Goal: Task Accomplishment & Management: Use online tool/utility

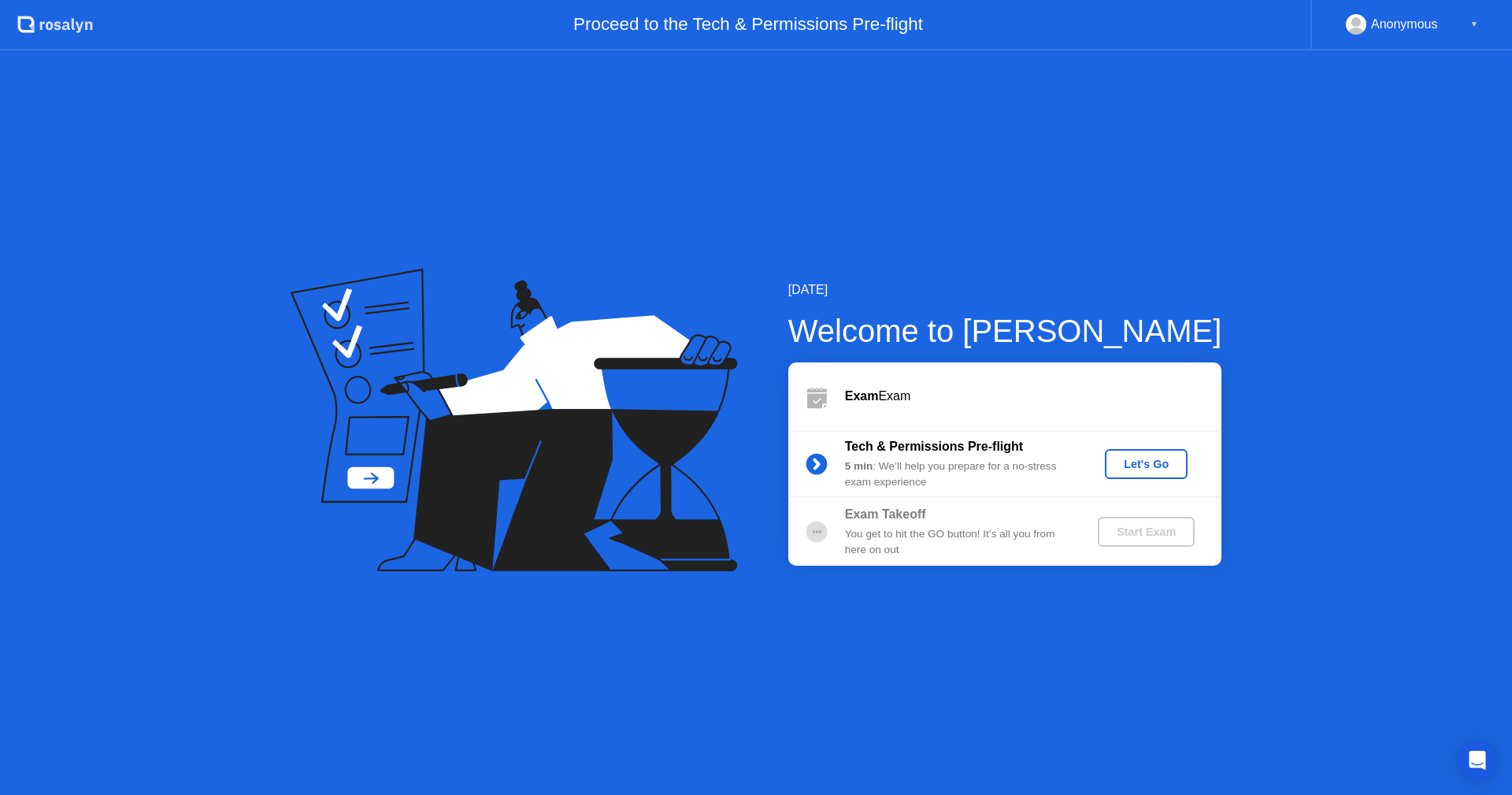
click at [739, 595] on div "[DATE] Welcome to [PERSON_NAME] Exam Exam Tech & Permissions Pre-flight 5 min :…" at bounding box center [756, 423] width 1512 height 745
click at [1145, 467] on div "Let's Go" at bounding box center [1147, 463] width 70 height 13
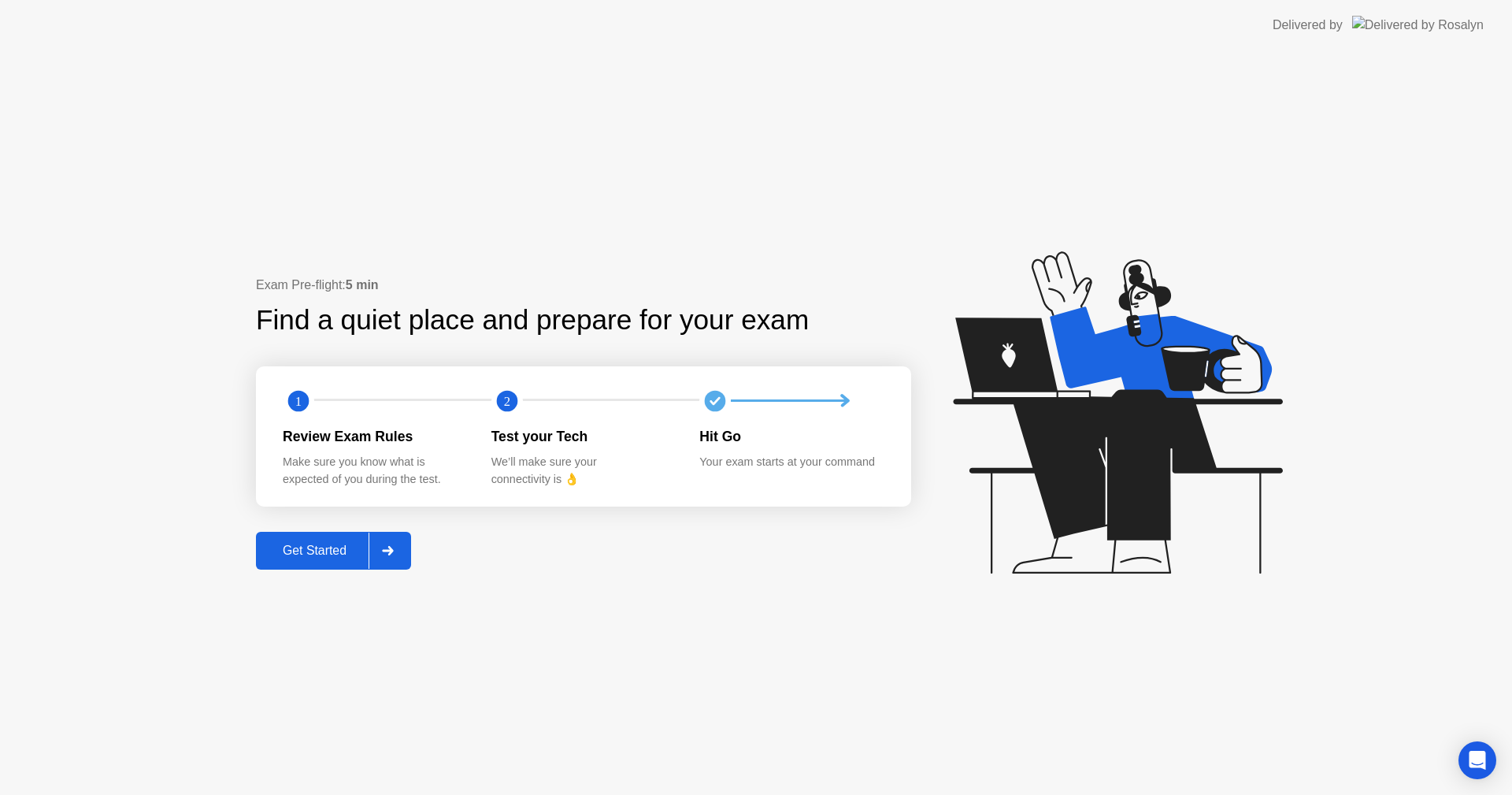
click at [313, 550] on div "Get Started" at bounding box center [314, 551] width 108 height 15
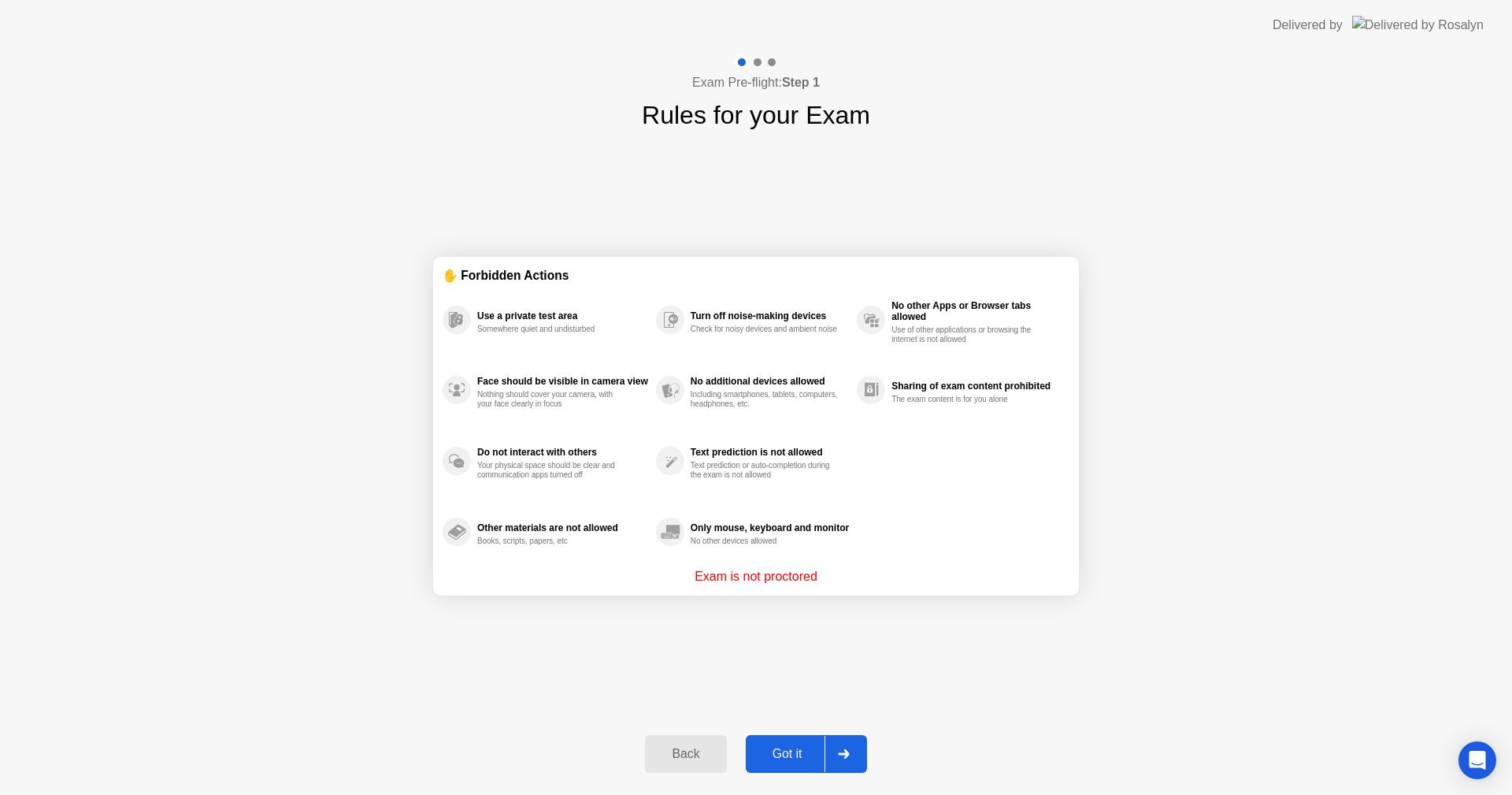
click at [802, 748] on div "Got it" at bounding box center [788, 753] width 74 height 15
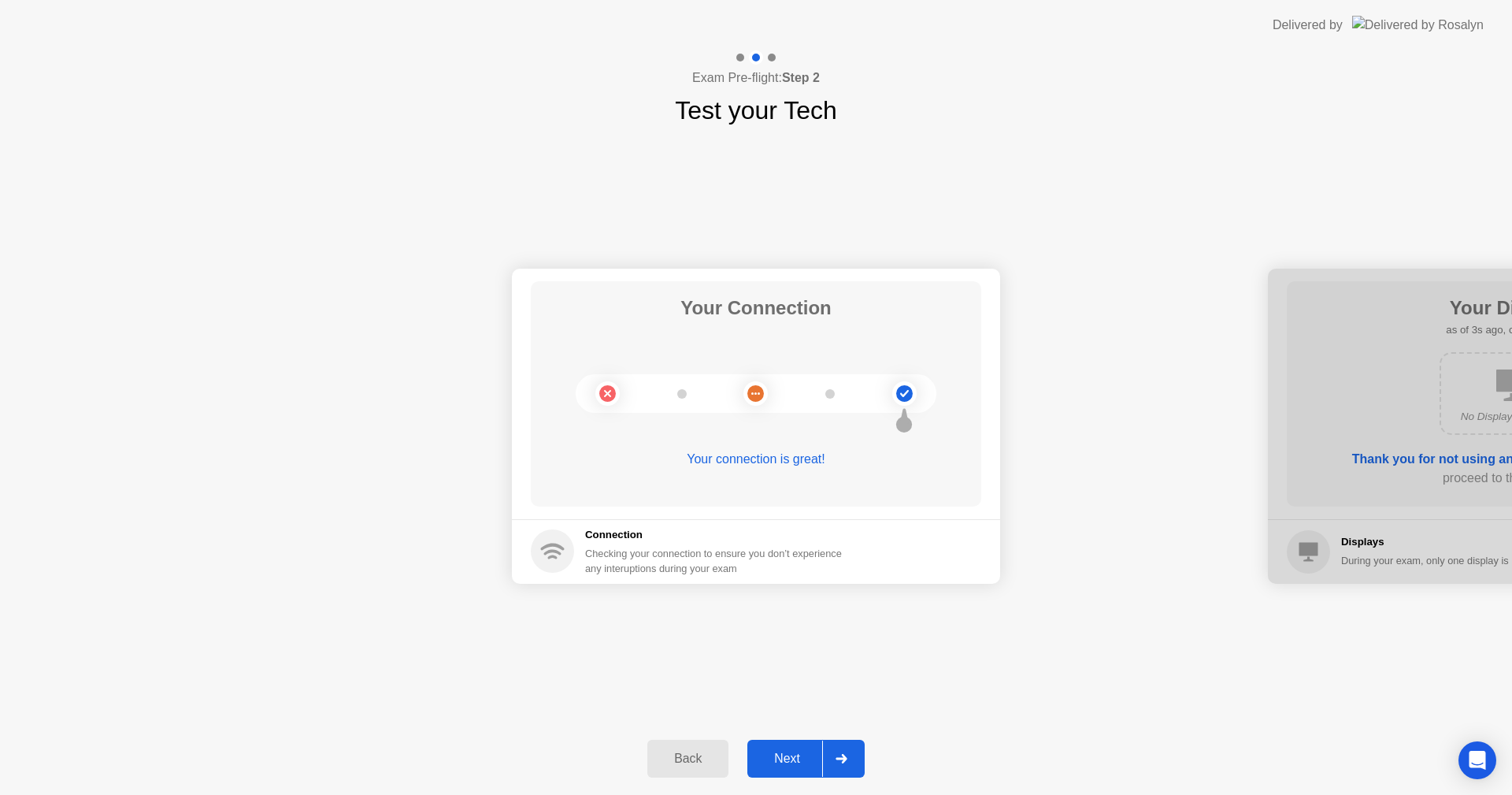
click at [794, 761] on div "Next" at bounding box center [787, 758] width 70 height 15
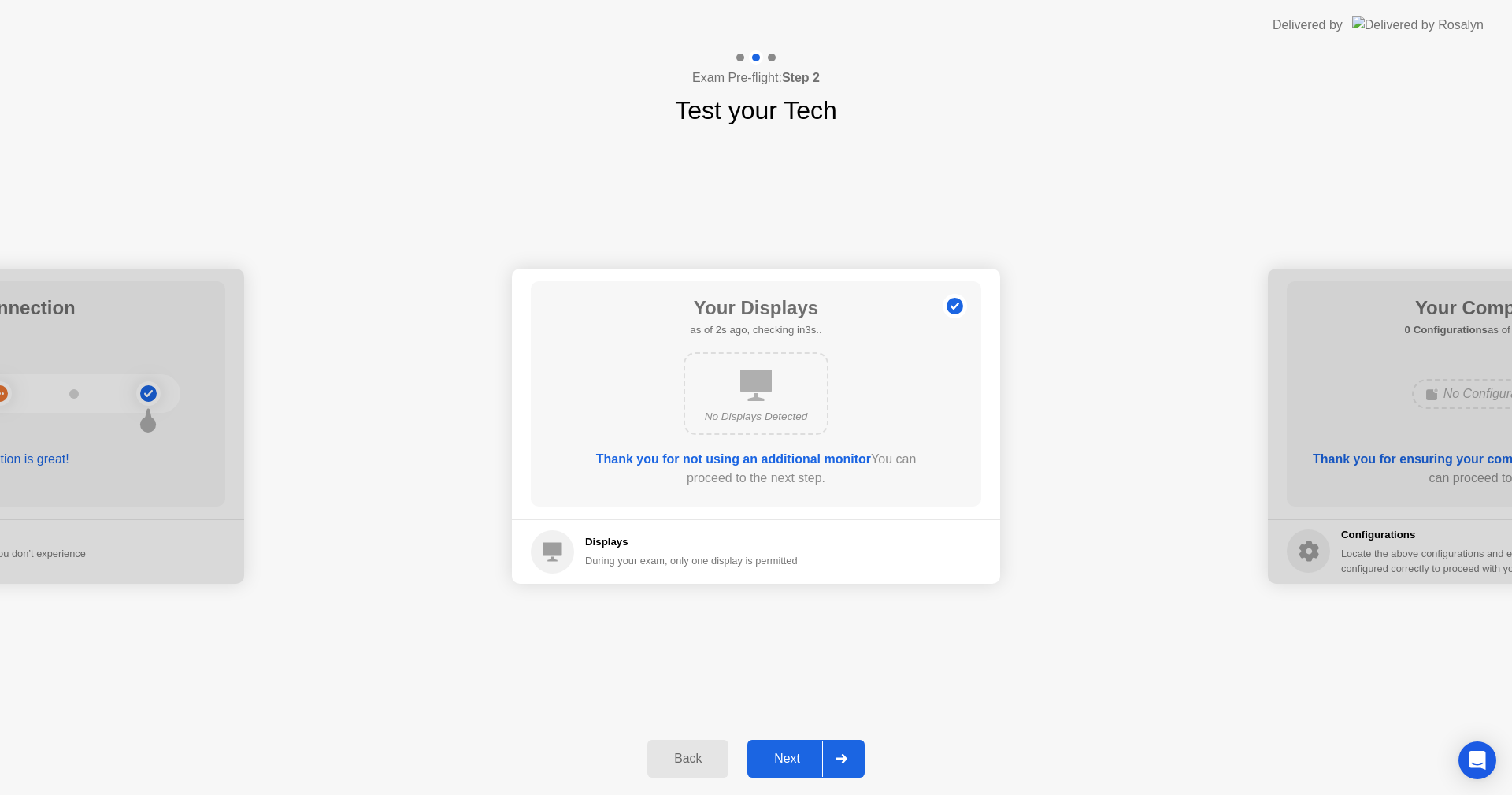
click at [784, 747] on button "Next" at bounding box center [805, 758] width 117 height 38
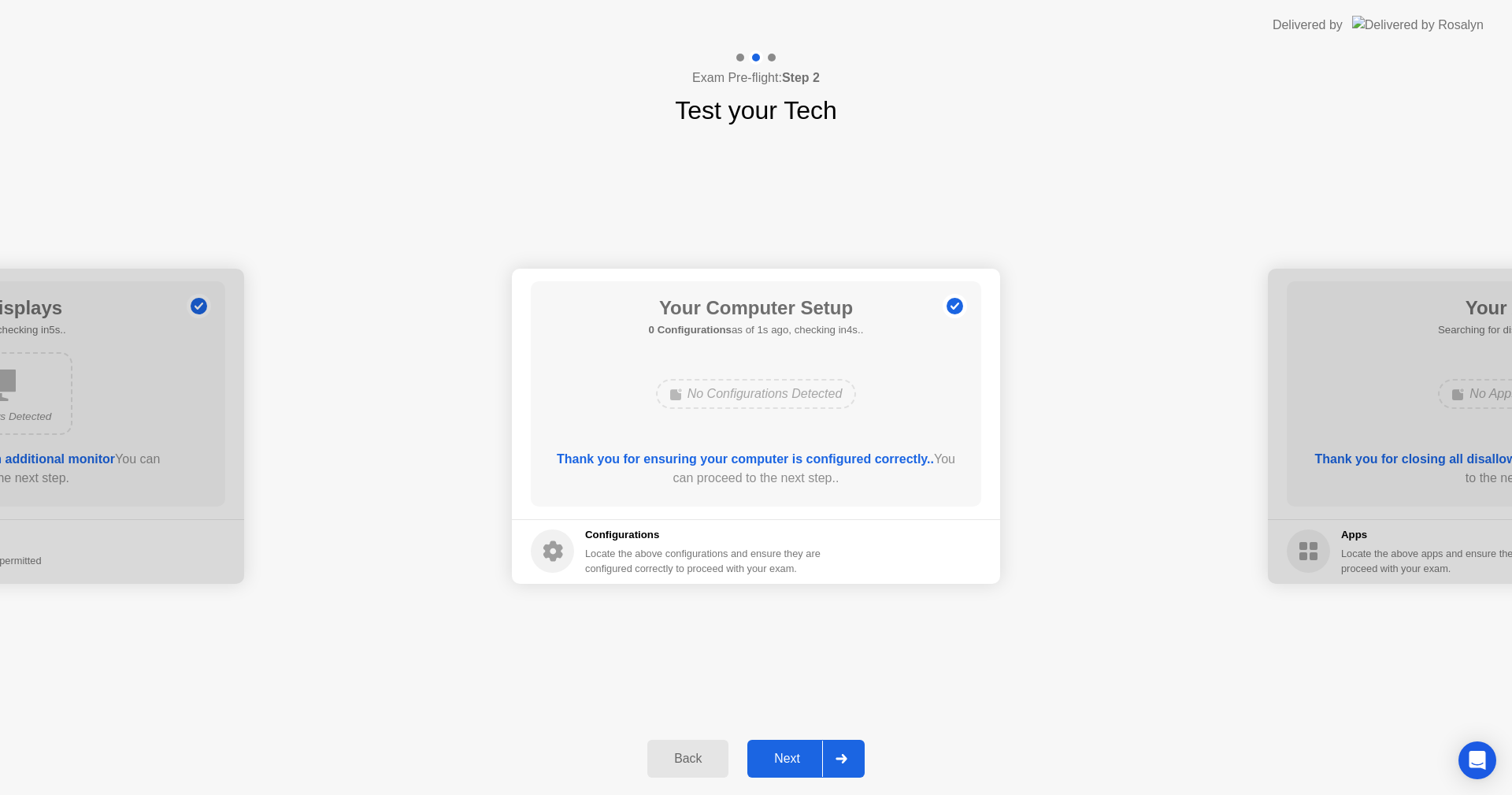
click at [784, 747] on button "Next" at bounding box center [805, 758] width 117 height 38
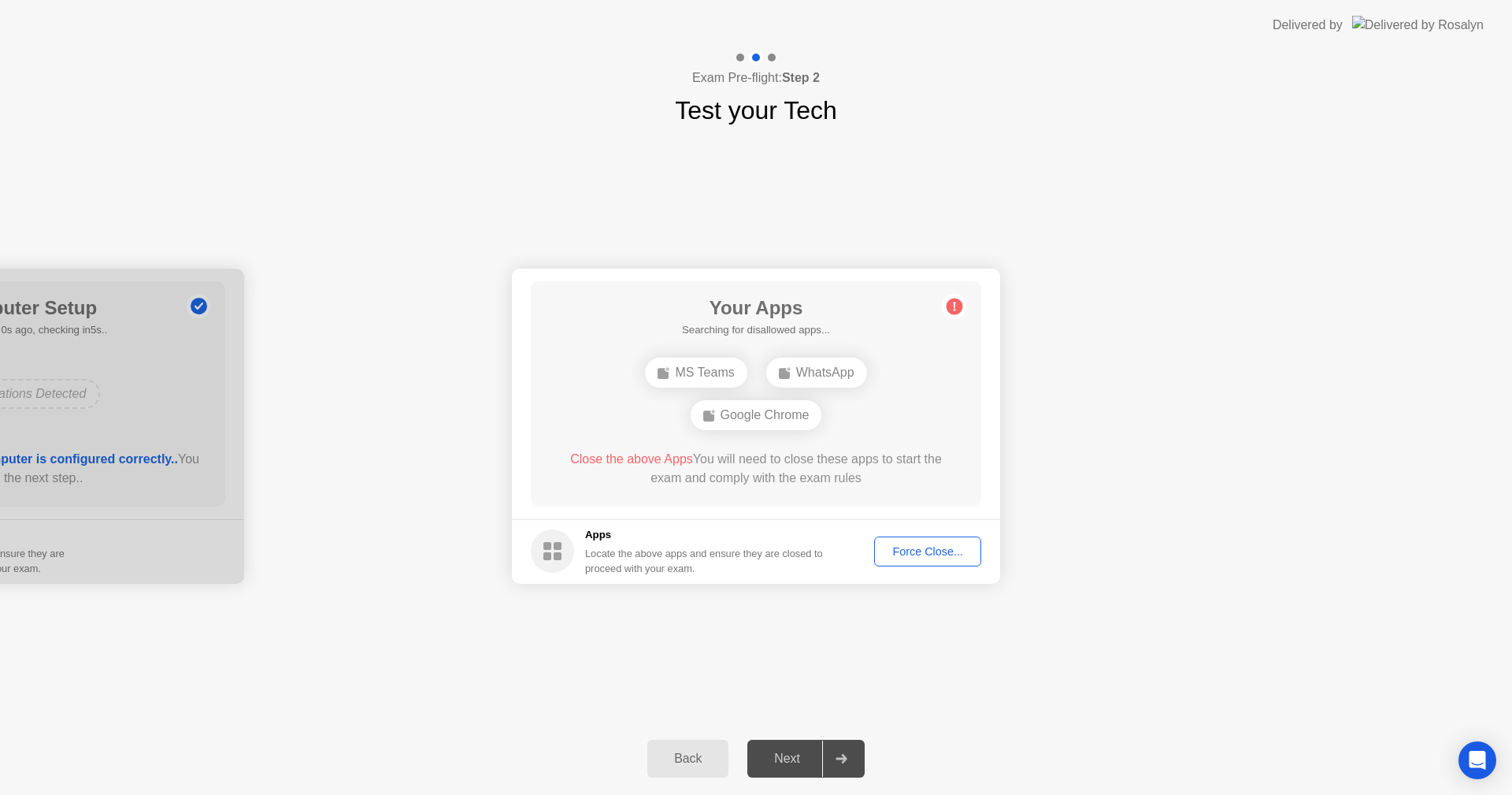
click at [910, 552] on div "Force Close..." at bounding box center [928, 551] width 96 height 13
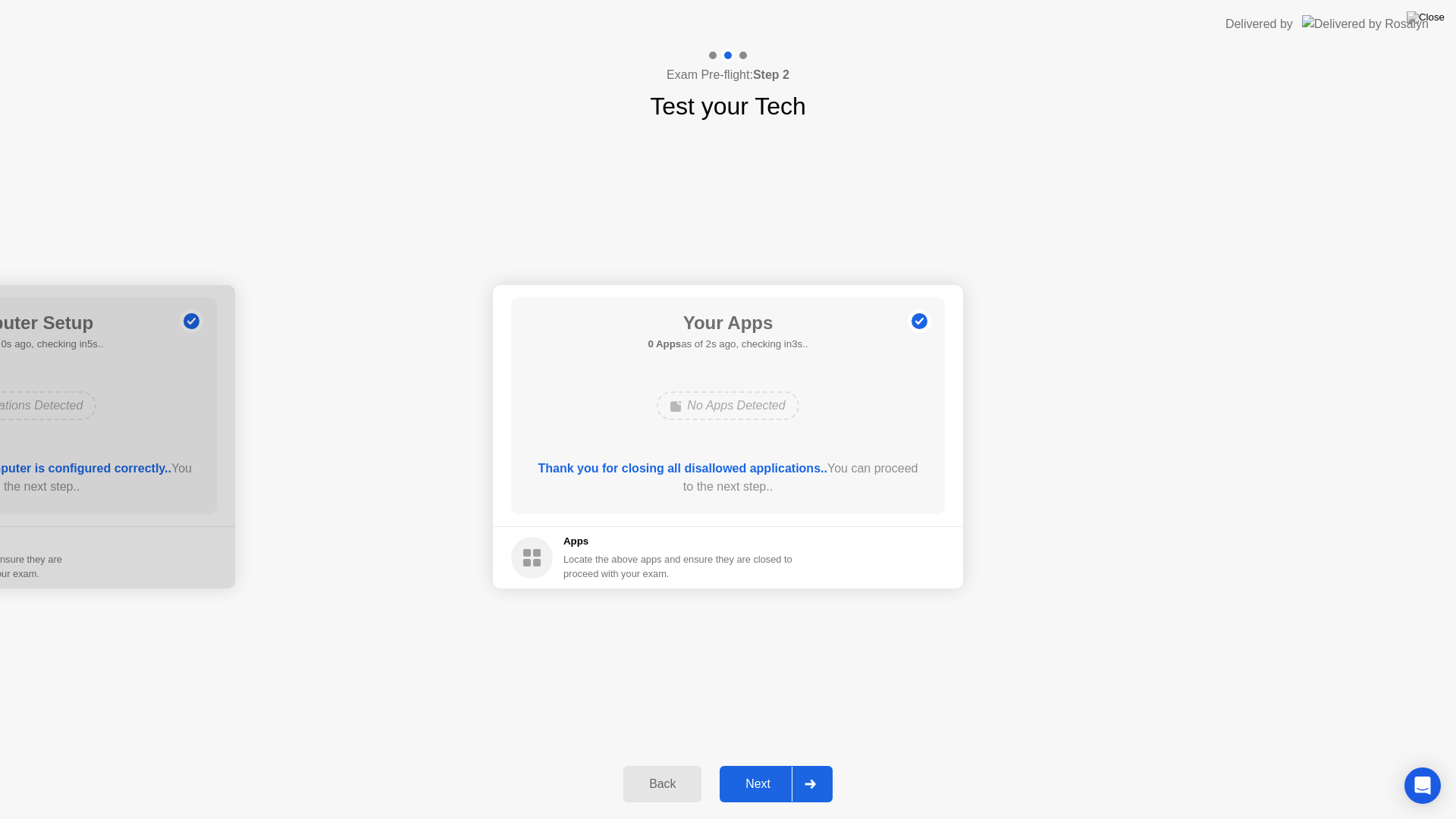
click at [756, 764] on div "Next" at bounding box center [758, 784] width 67 height 14
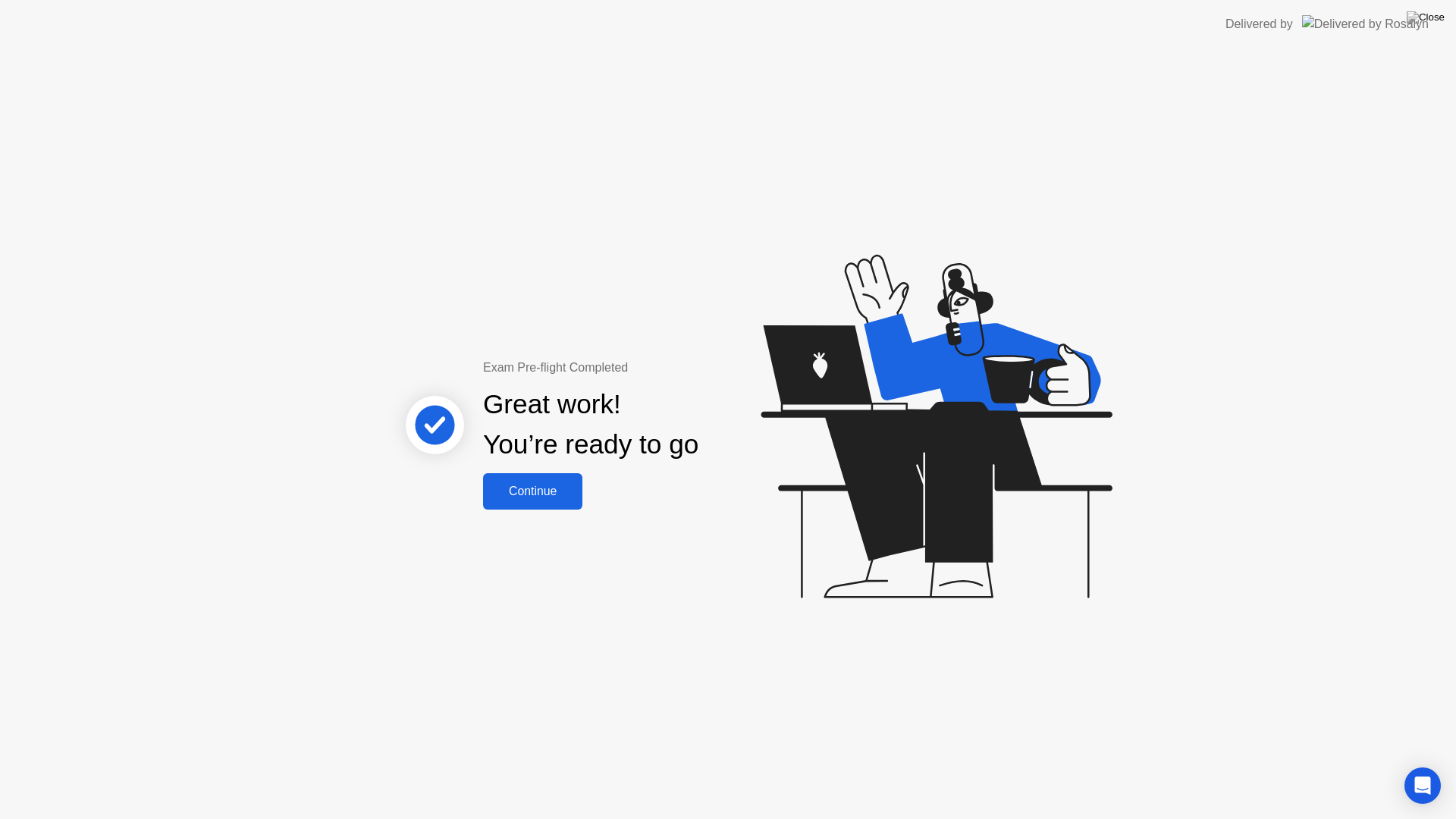
click at [540, 493] on div "Continue" at bounding box center [533, 491] width 91 height 14
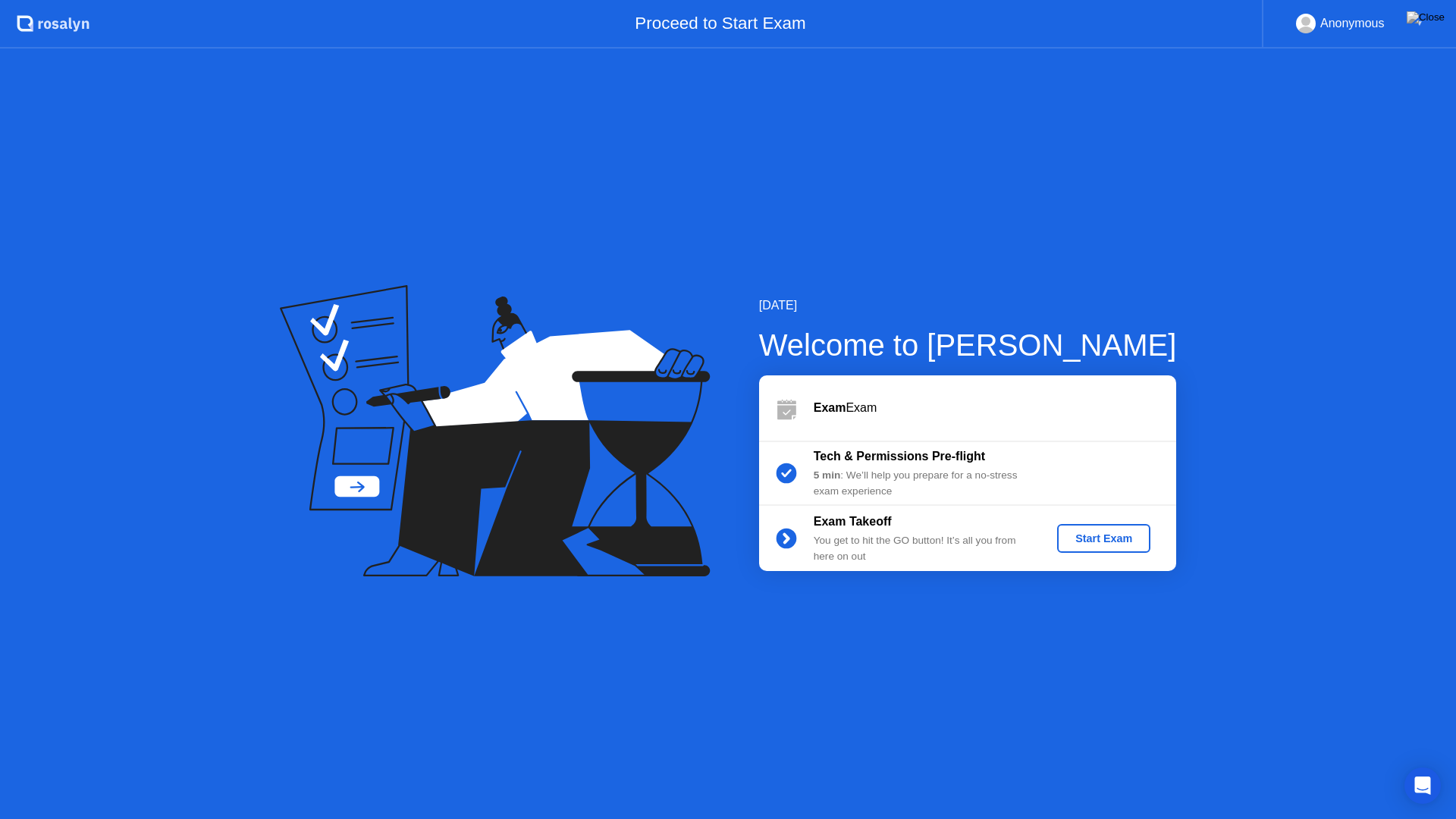
click at [1098, 543] on div "Start Exam" at bounding box center [1103, 538] width 81 height 12
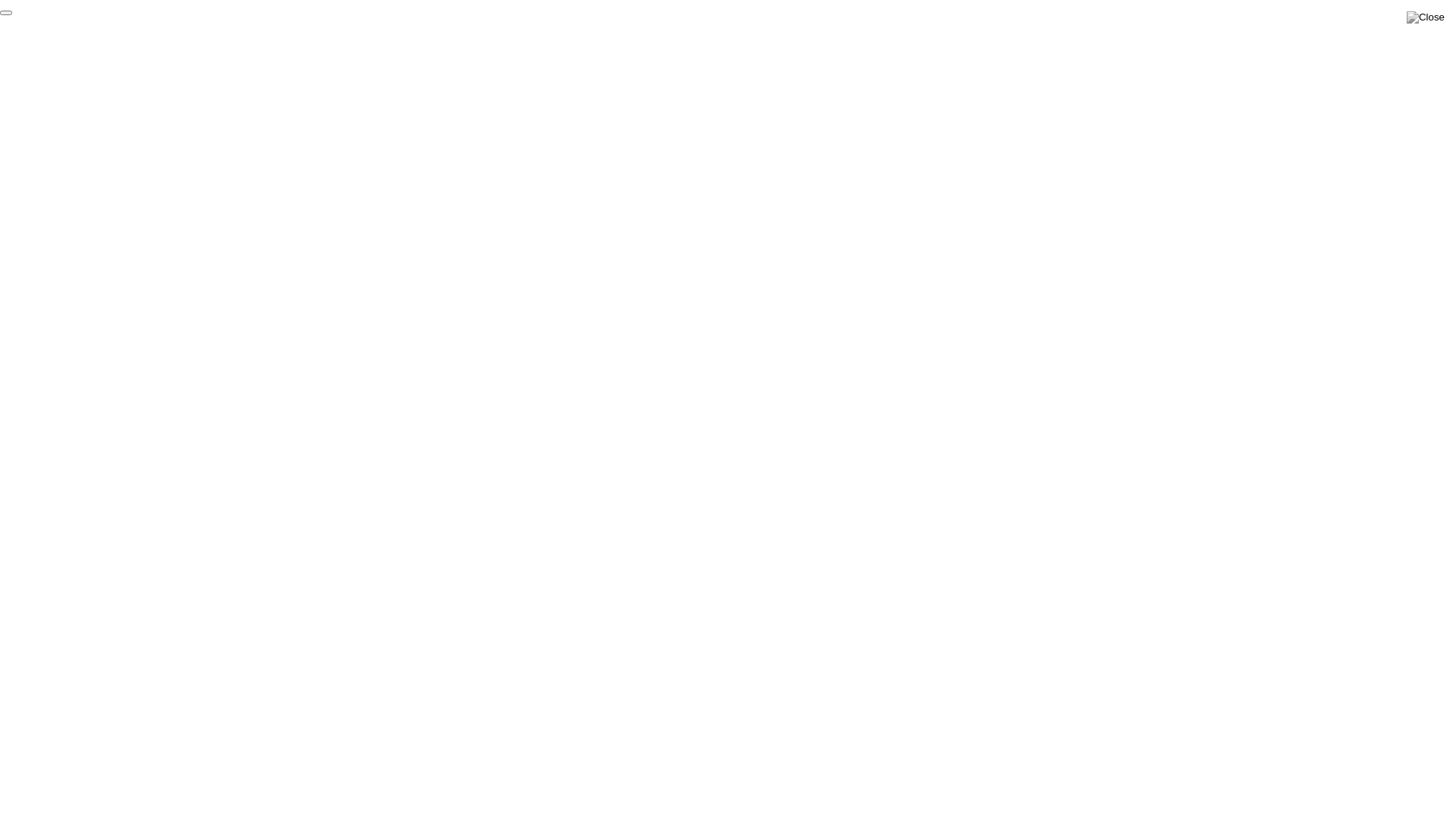
click div "End Proctoring Session"
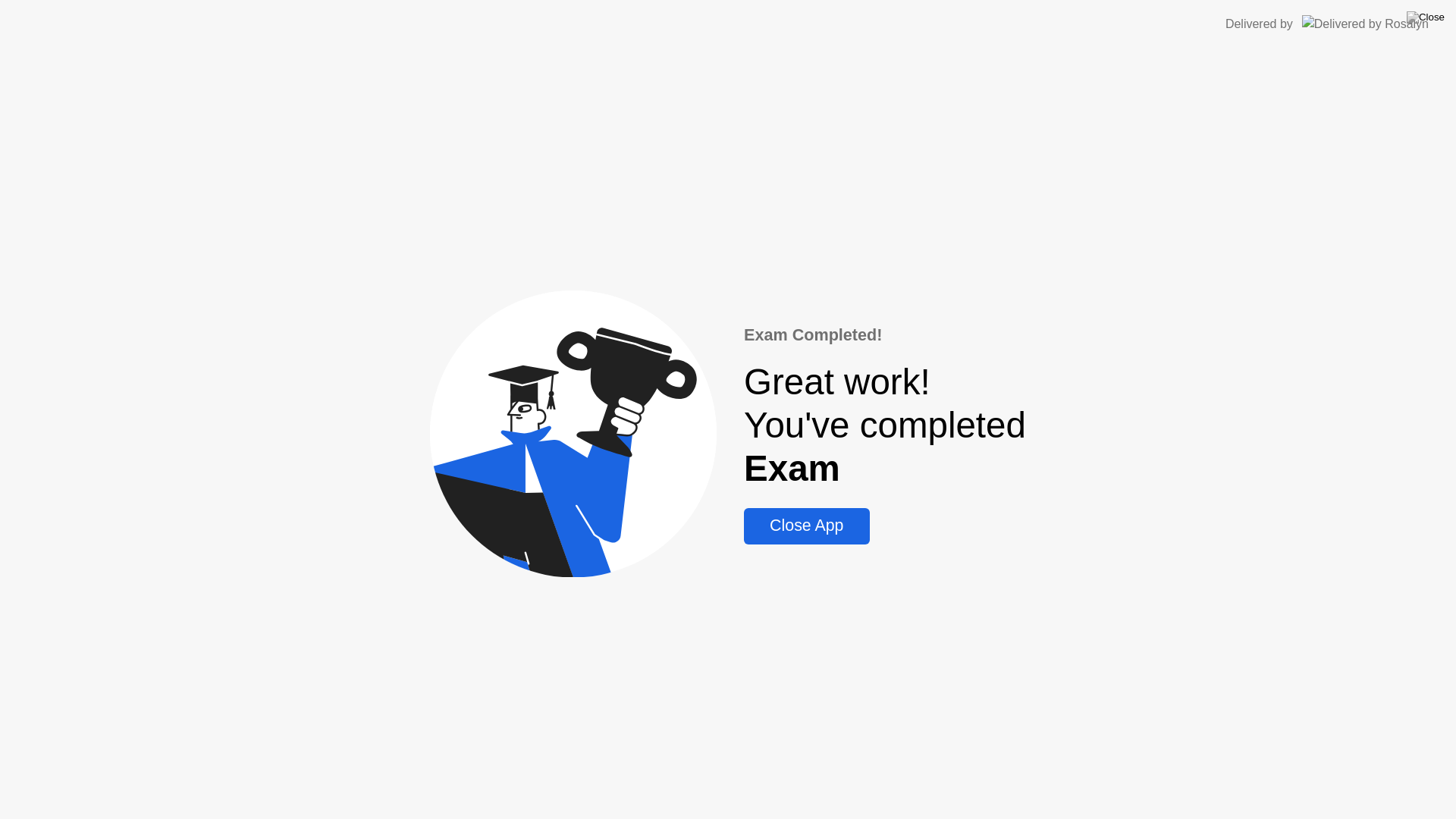
click at [795, 533] on div "Close App" at bounding box center [806, 525] width 116 height 19
